Goal: Task Accomplishment & Management: Manage account settings

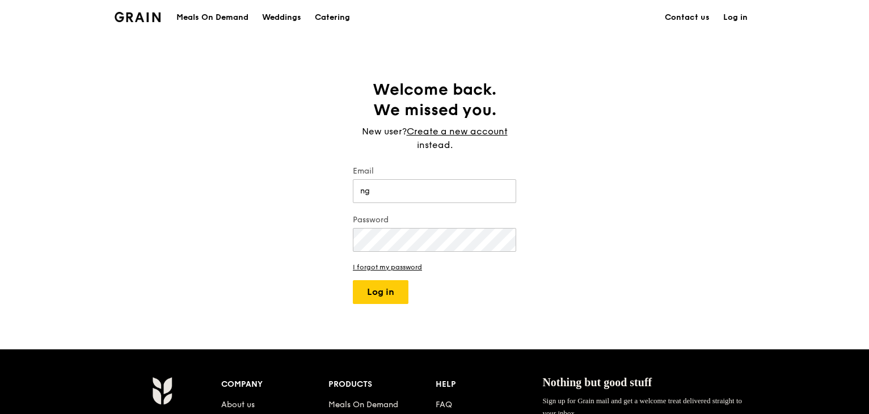
type input "n"
type input "[EMAIL_ADDRESS][DOMAIN_NAME]"
click at [388, 286] on button "Log in" at bounding box center [381, 292] width 56 height 24
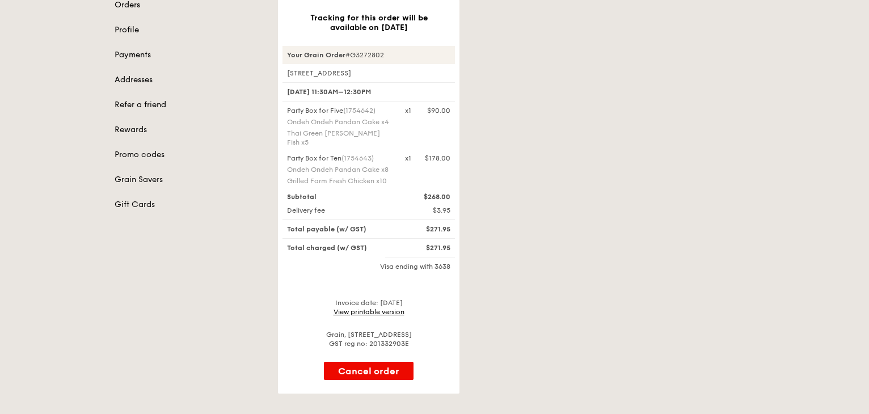
scroll to position [227, 0]
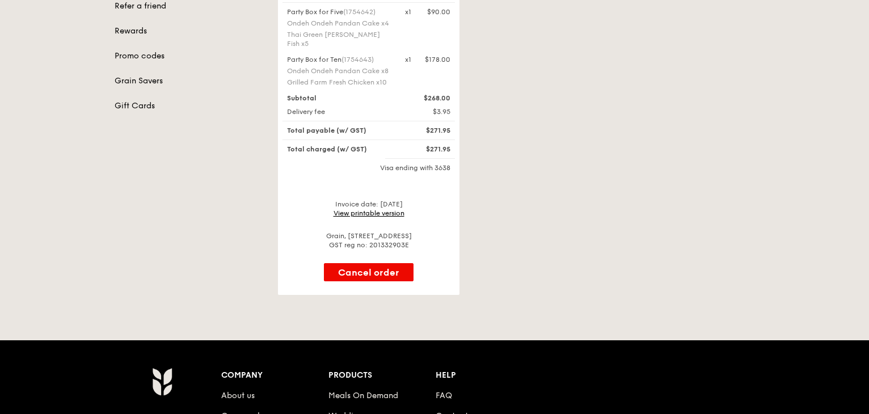
click at [355, 209] on link "View printable version" at bounding box center [369, 213] width 71 height 8
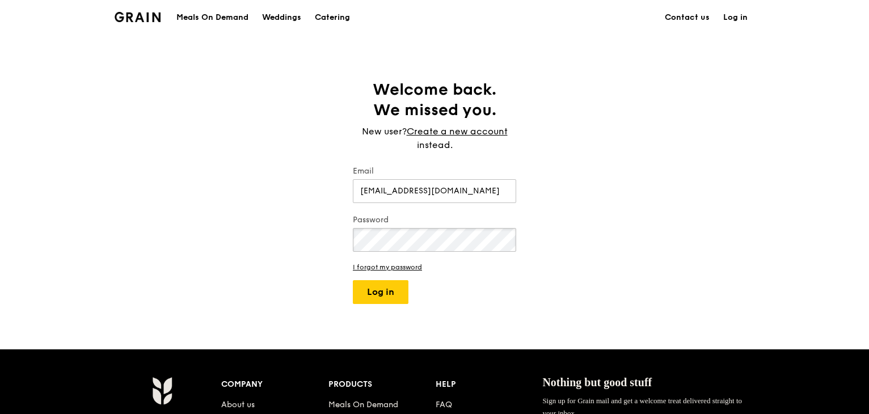
click at [353, 280] on button "Log in" at bounding box center [381, 292] width 56 height 24
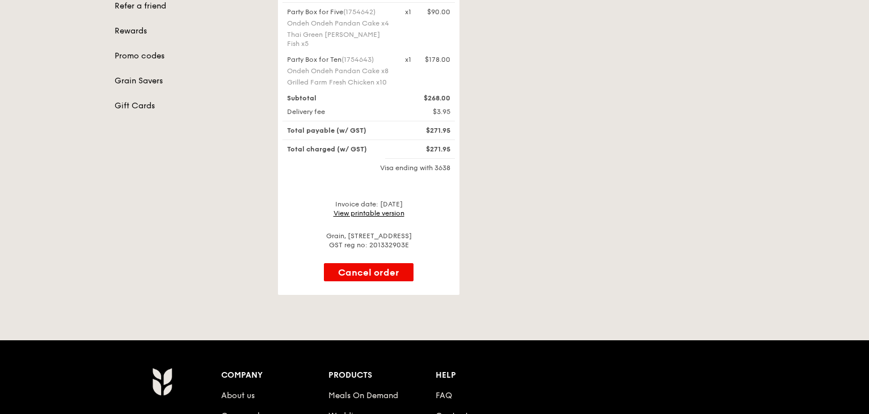
scroll to position [170, 0]
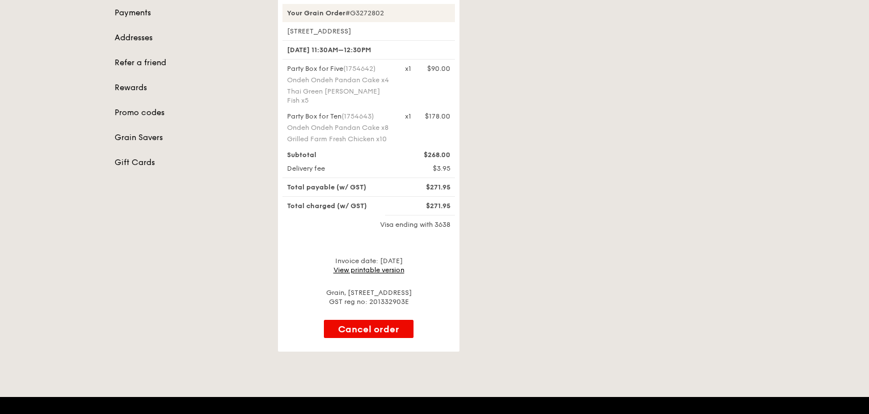
click at [383, 256] on div "Invoice date: [DATE] View printable version" at bounding box center [368, 265] width 172 height 18
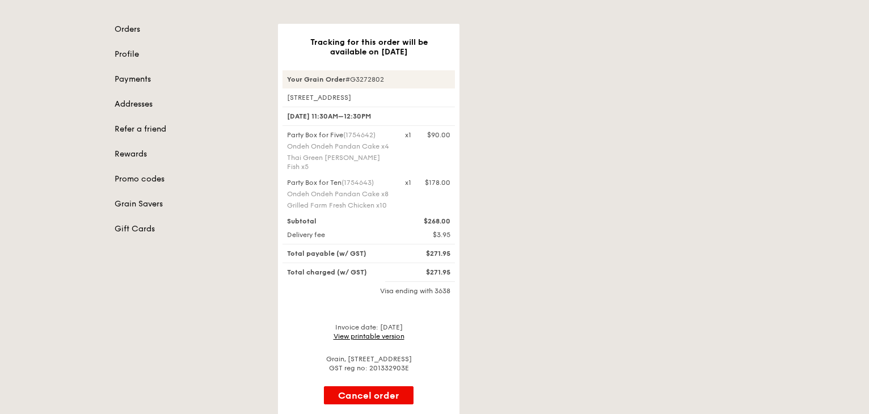
scroll to position [0, 0]
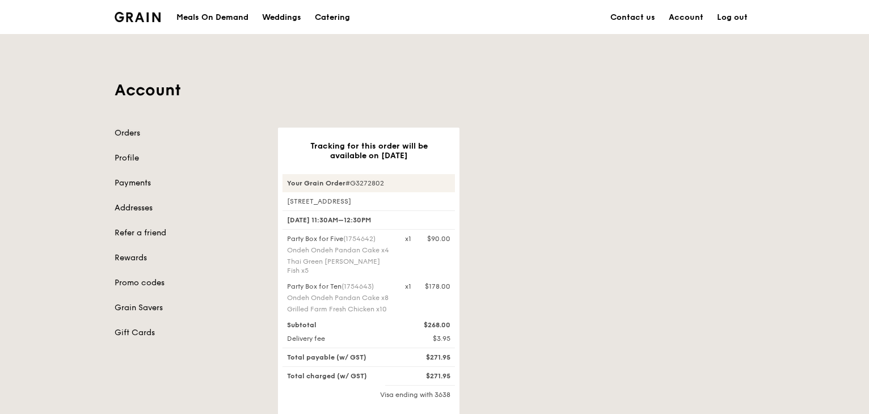
click at [130, 137] on link "Orders" at bounding box center [190, 133] width 150 height 11
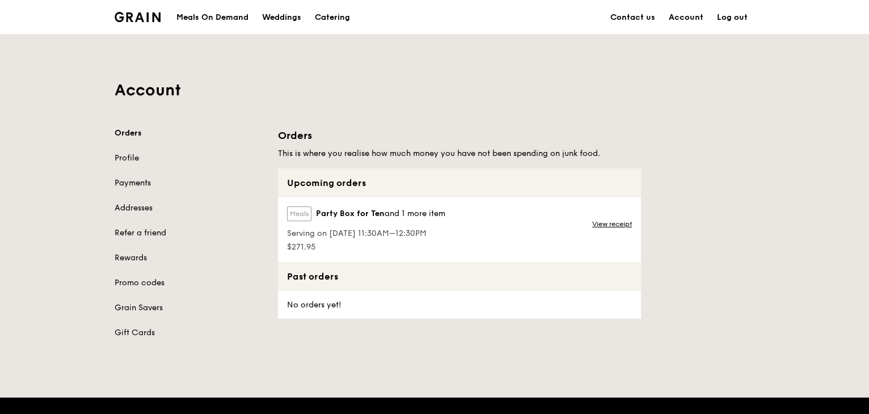
click at [141, 184] on link "Payments" at bounding box center [190, 183] width 150 height 11
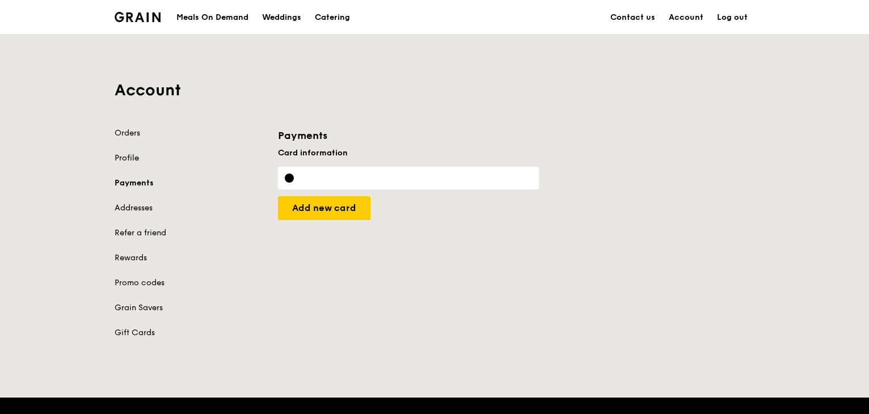
click at [127, 161] on link "Profile" at bounding box center [190, 158] width 150 height 11
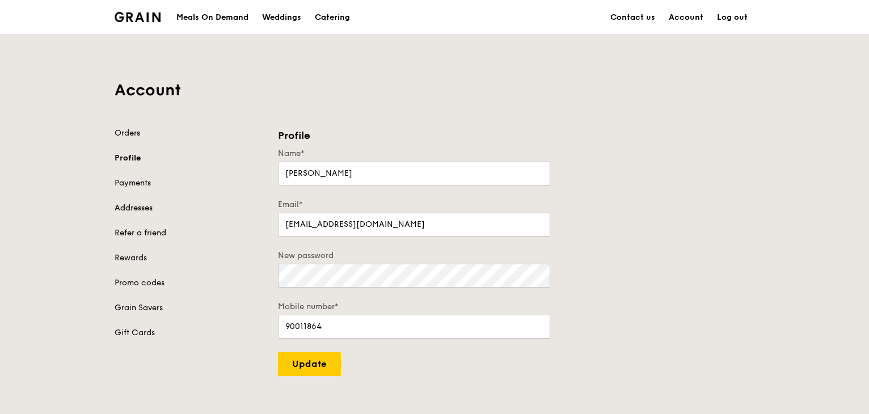
click at [136, 203] on link "Addresses" at bounding box center [190, 208] width 150 height 11
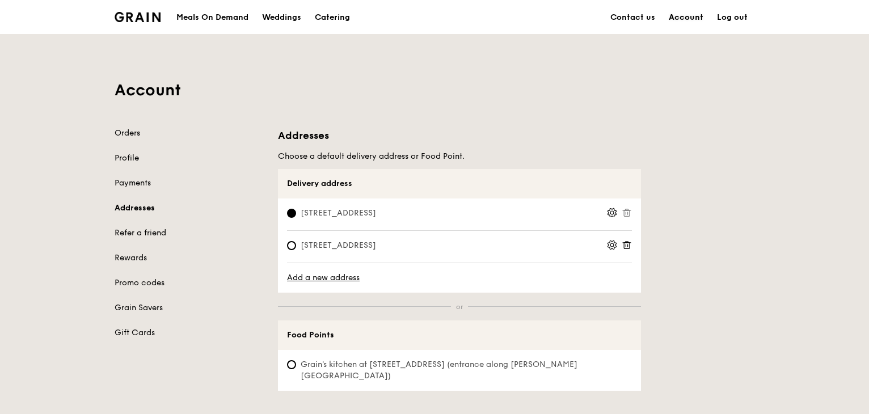
click at [683, 20] on link "Account" at bounding box center [686, 18] width 48 height 34
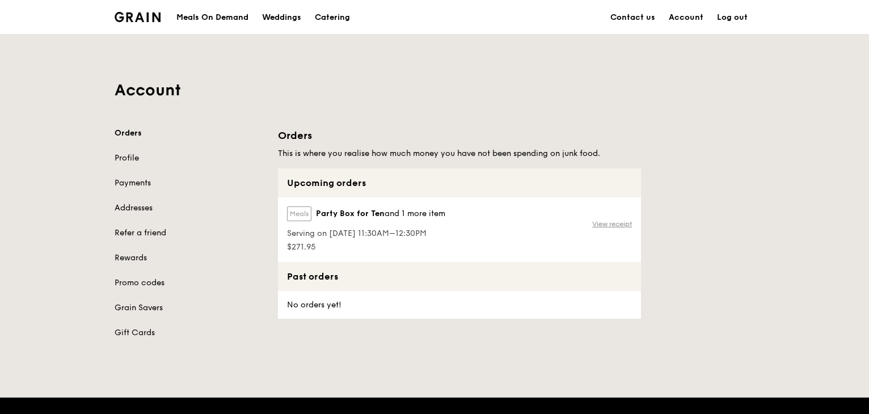
click at [612, 221] on link "View receipt" at bounding box center [612, 224] width 40 height 9
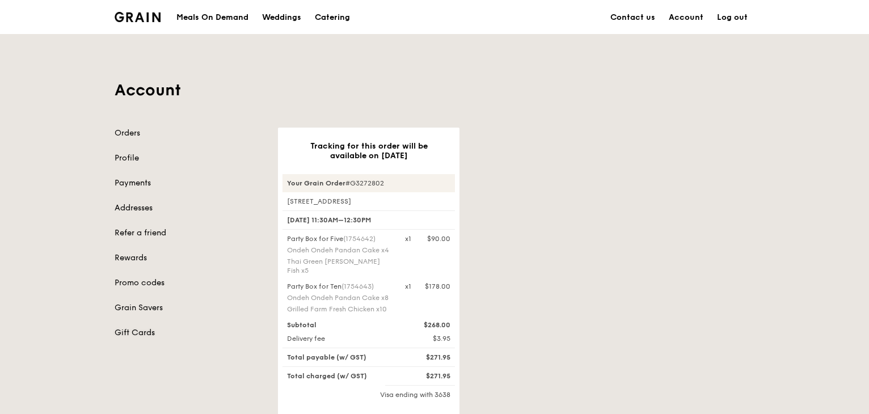
click at [136, 330] on link "Gift Cards" at bounding box center [190, 332] width 150 height 11
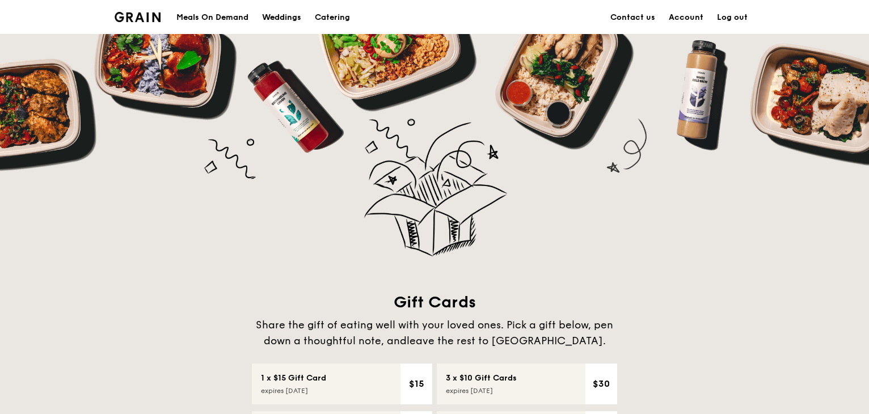
click at [277, 14] on div "Weddings" at bounding box center [281, 18] width 39 height 34
